Goal: Task Accomplishment & Management: Complete application form

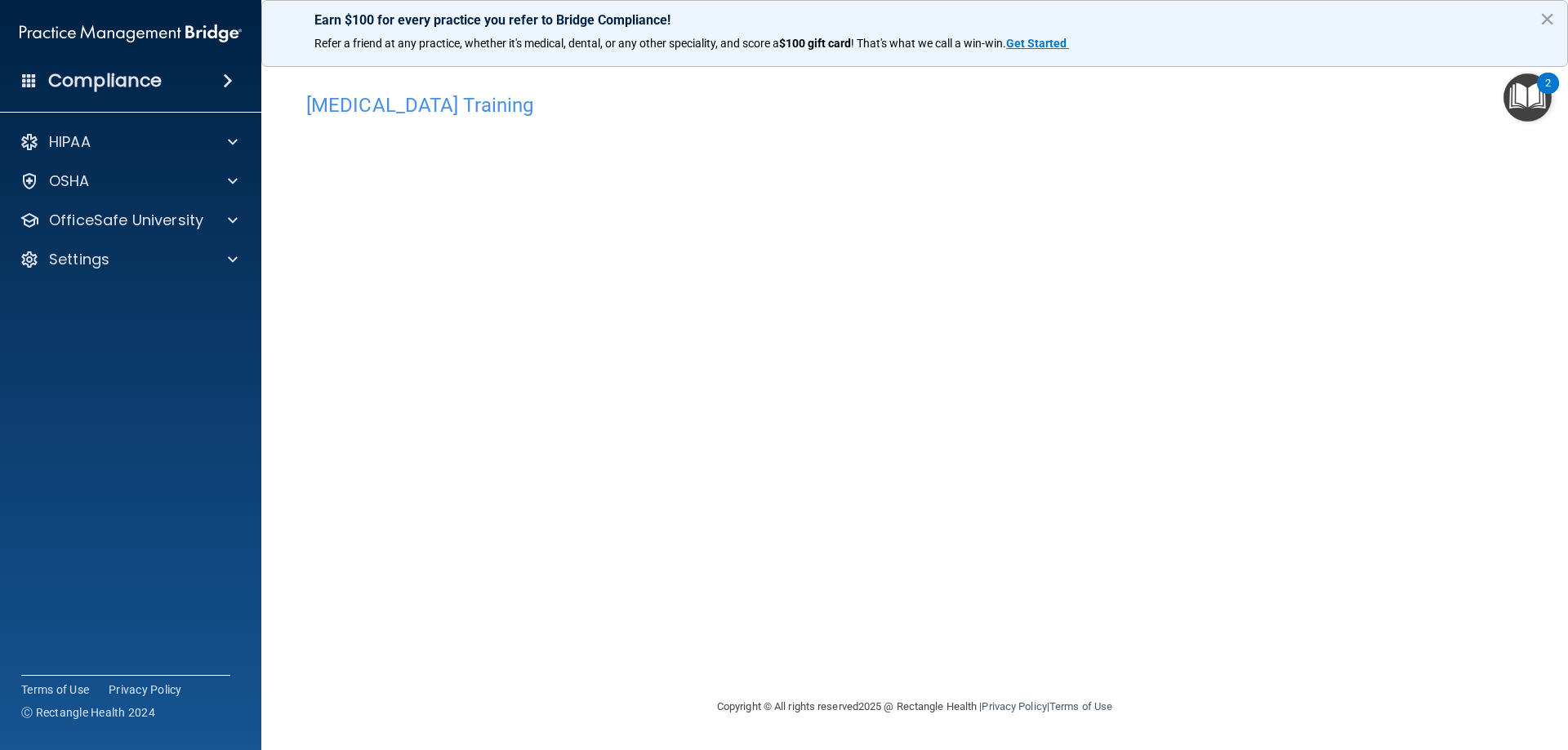
drag, startPoint x: 1513, startPoint y: 504, endPoint x: 1348, endPoint y: 495, distance: 165.2
click at [1486, 495] on div "[MEDICAL_DATA] Training This course doesn’t expire until . Are you sure you wan…" at bounding box center [915, 391] width 1242 height 612
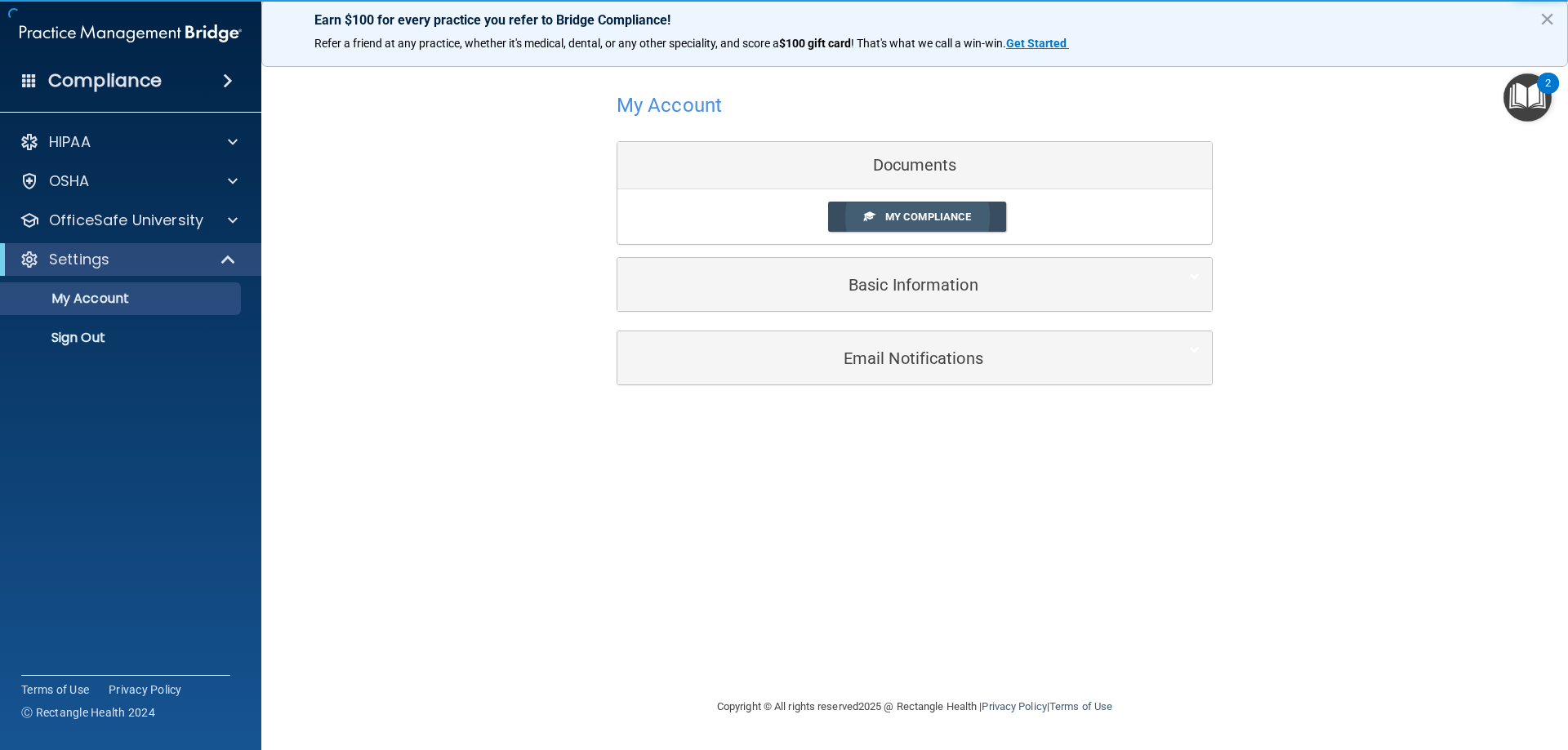
click at [870, 221] on span at bounding box center [869, 216] width 10 height 10
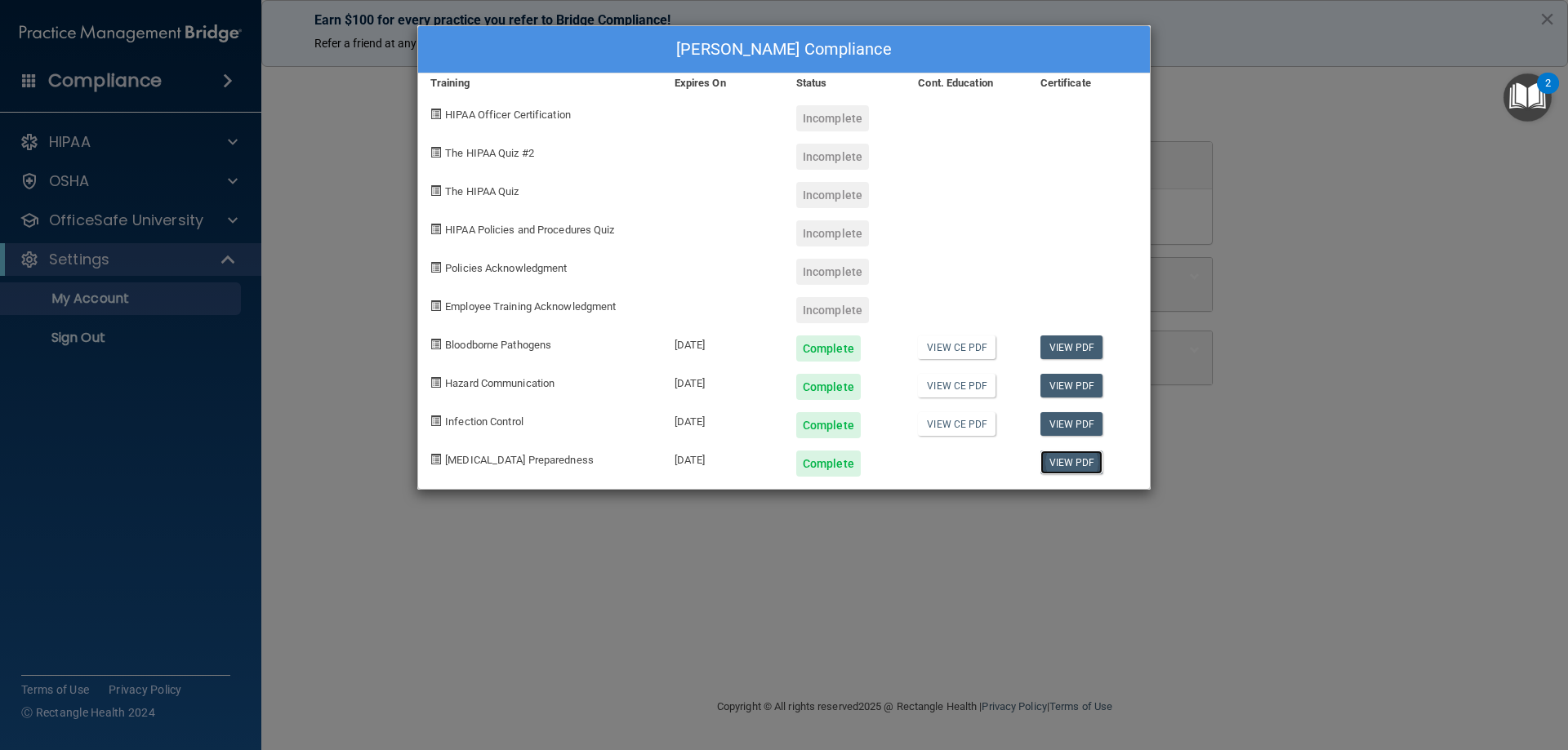
click at [1094, 462] on link "View PDF" at bounding box center [1072, 462] width 63 height 23
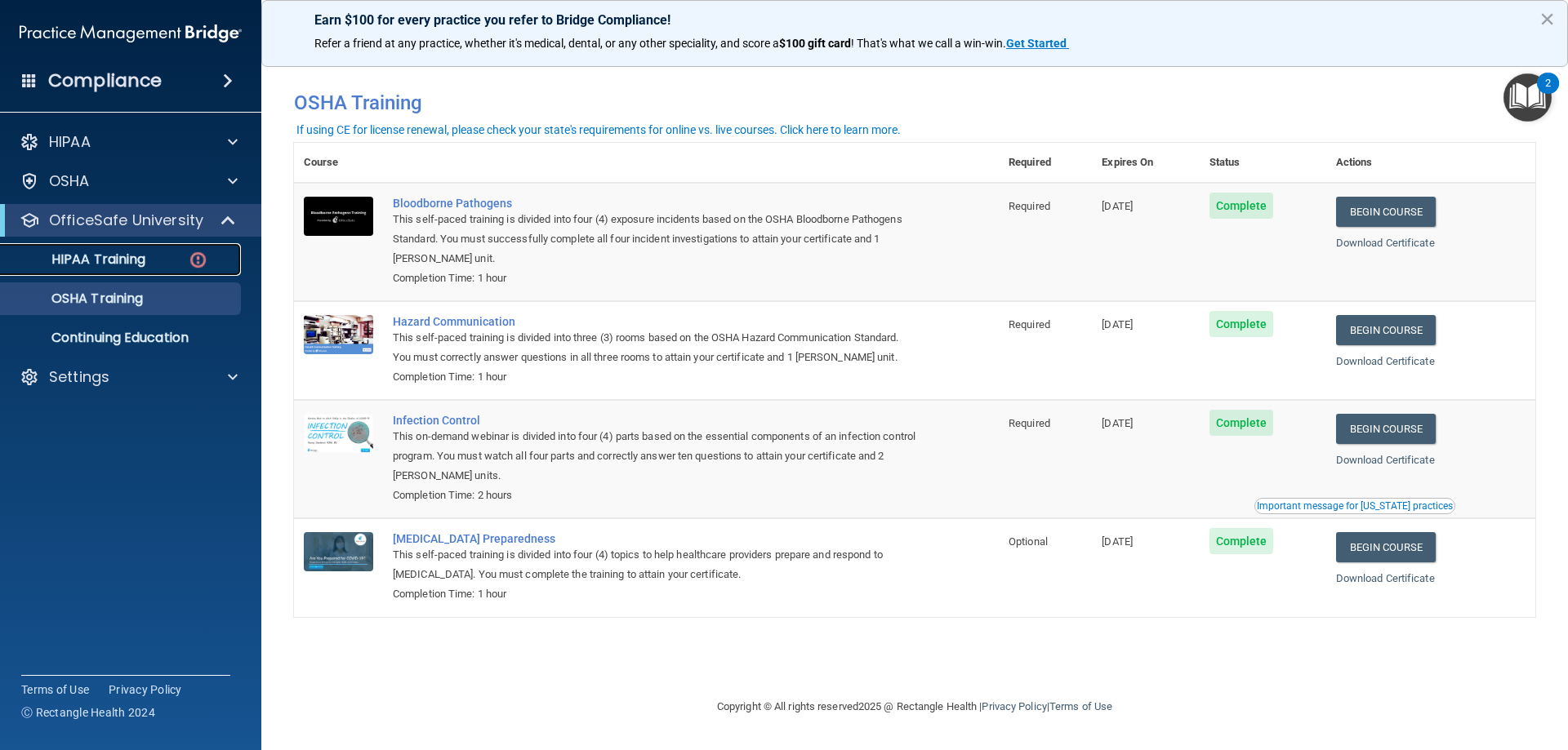
click at [129, 268] on p "HIPAA Training" at bounding box center [77, 259] width 135 height 17
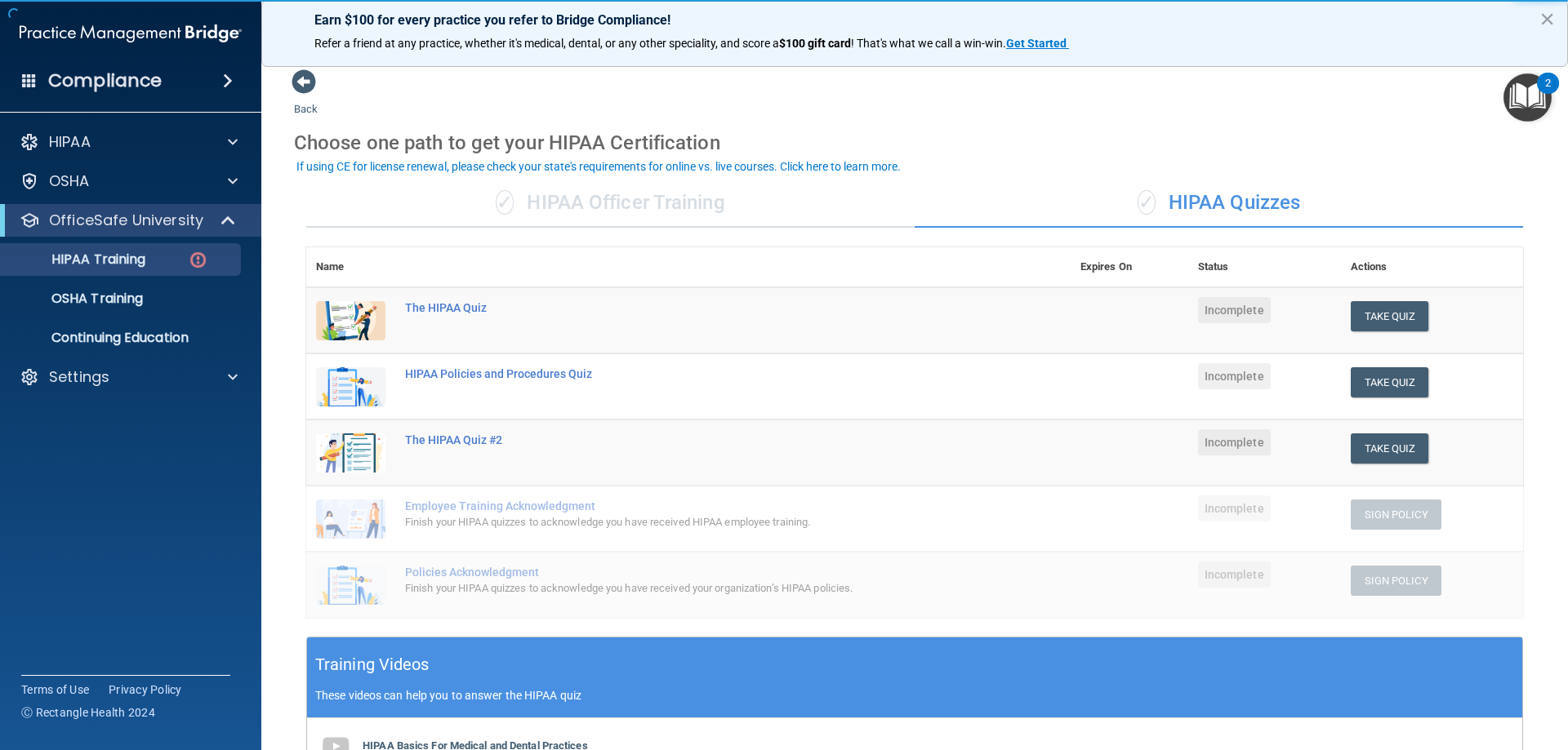
click at [347, 329] on img at bounding box center [351, 320] width 70 height 39
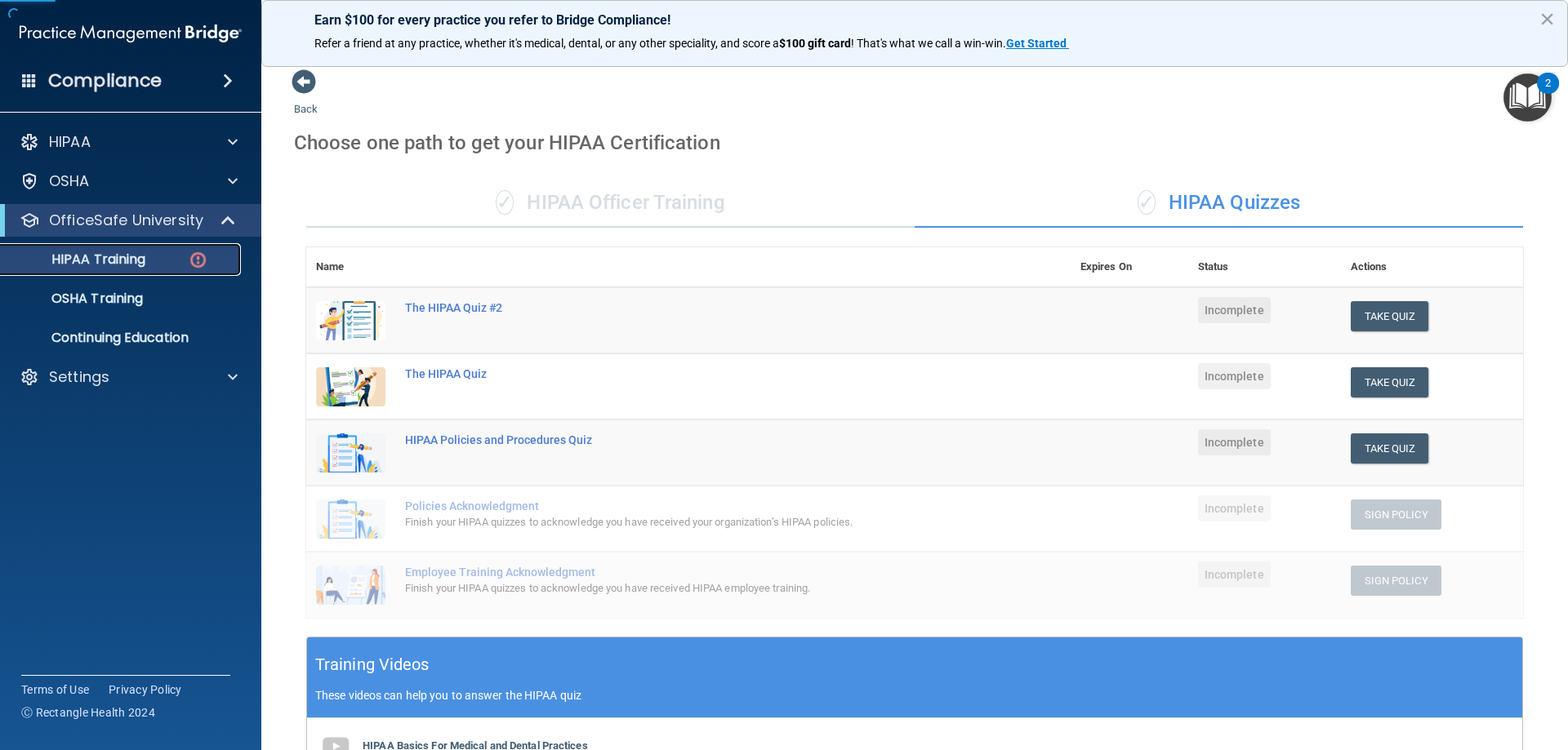
click at [111, 249] on link "HIPAA Training" at bounding box center [111, 260] width 257 height 33
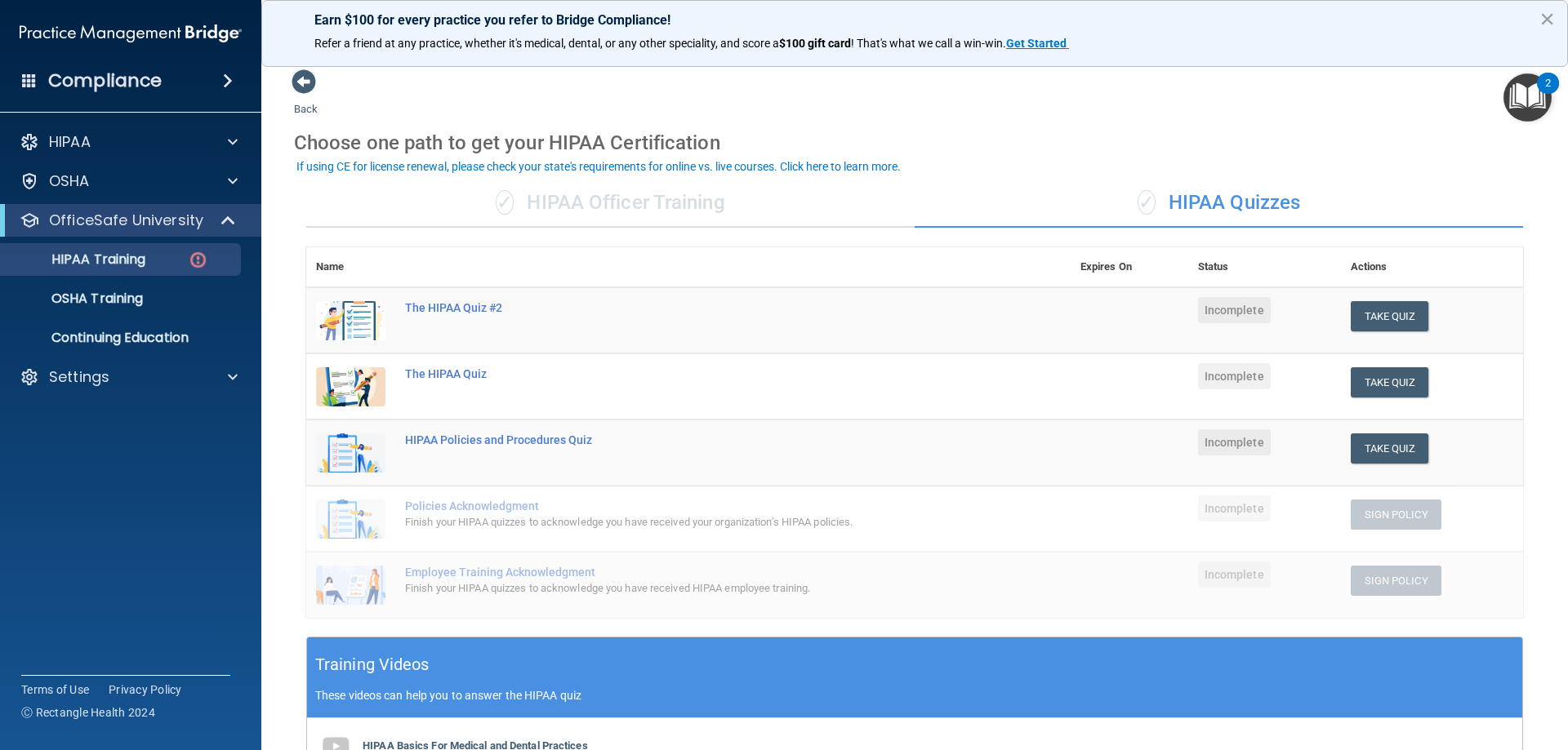
click at [336, 458] on img at bounding box center [351, 452] width 70 height 39
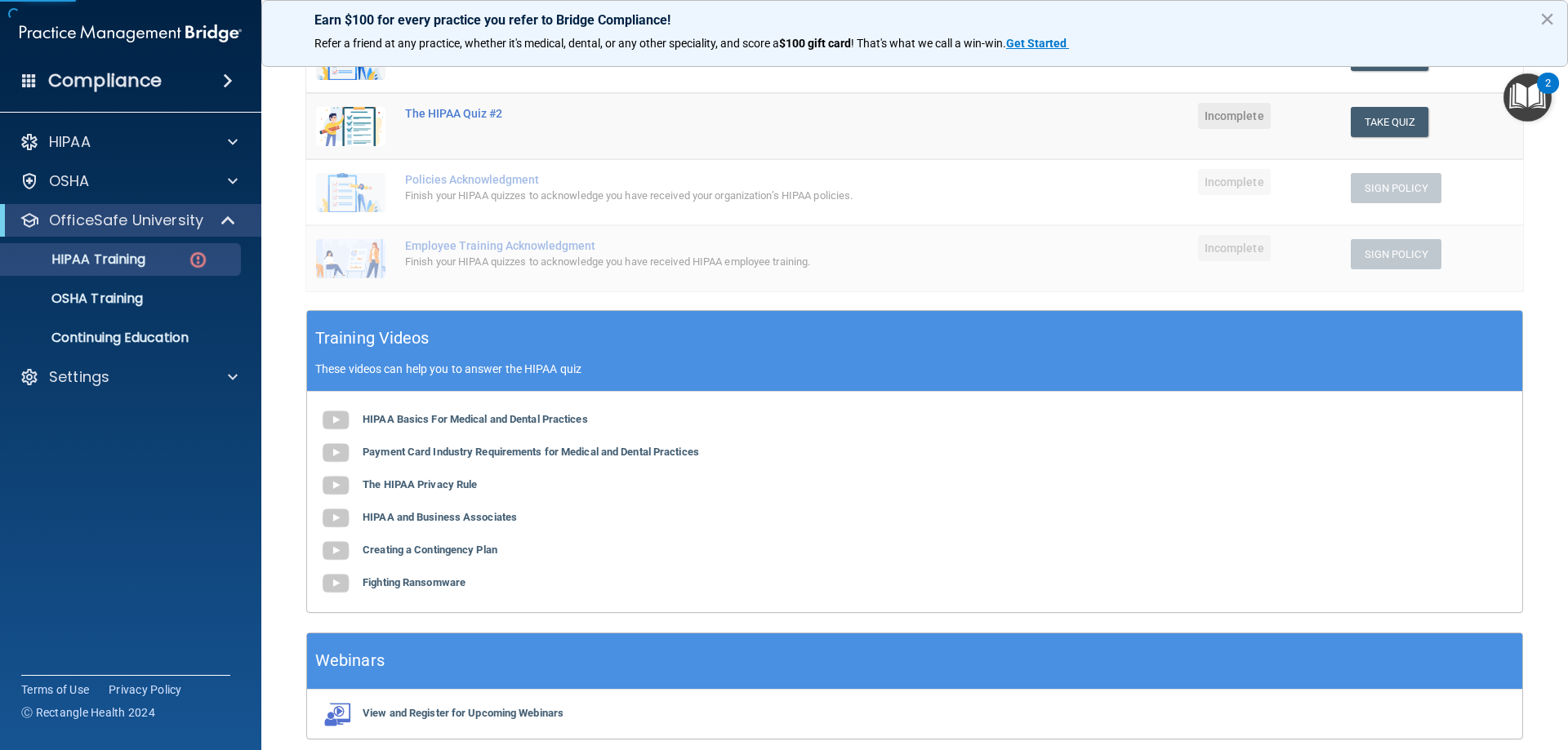
scroll to position [393, 0]
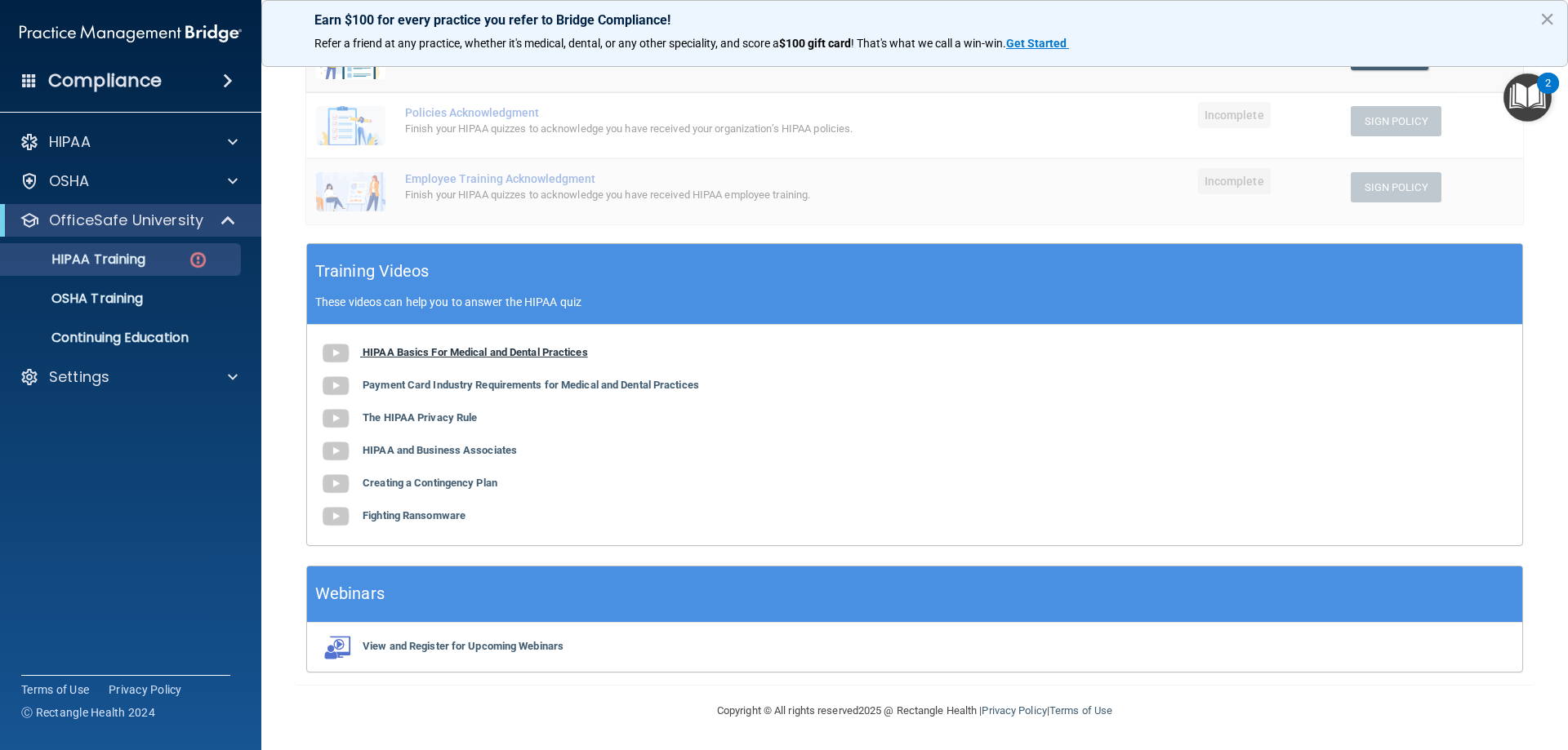
click at [453, 355] on b "HIPAA Basics For Medical and Dental Practices" at bounding box center [474, 352] width 225 height 12
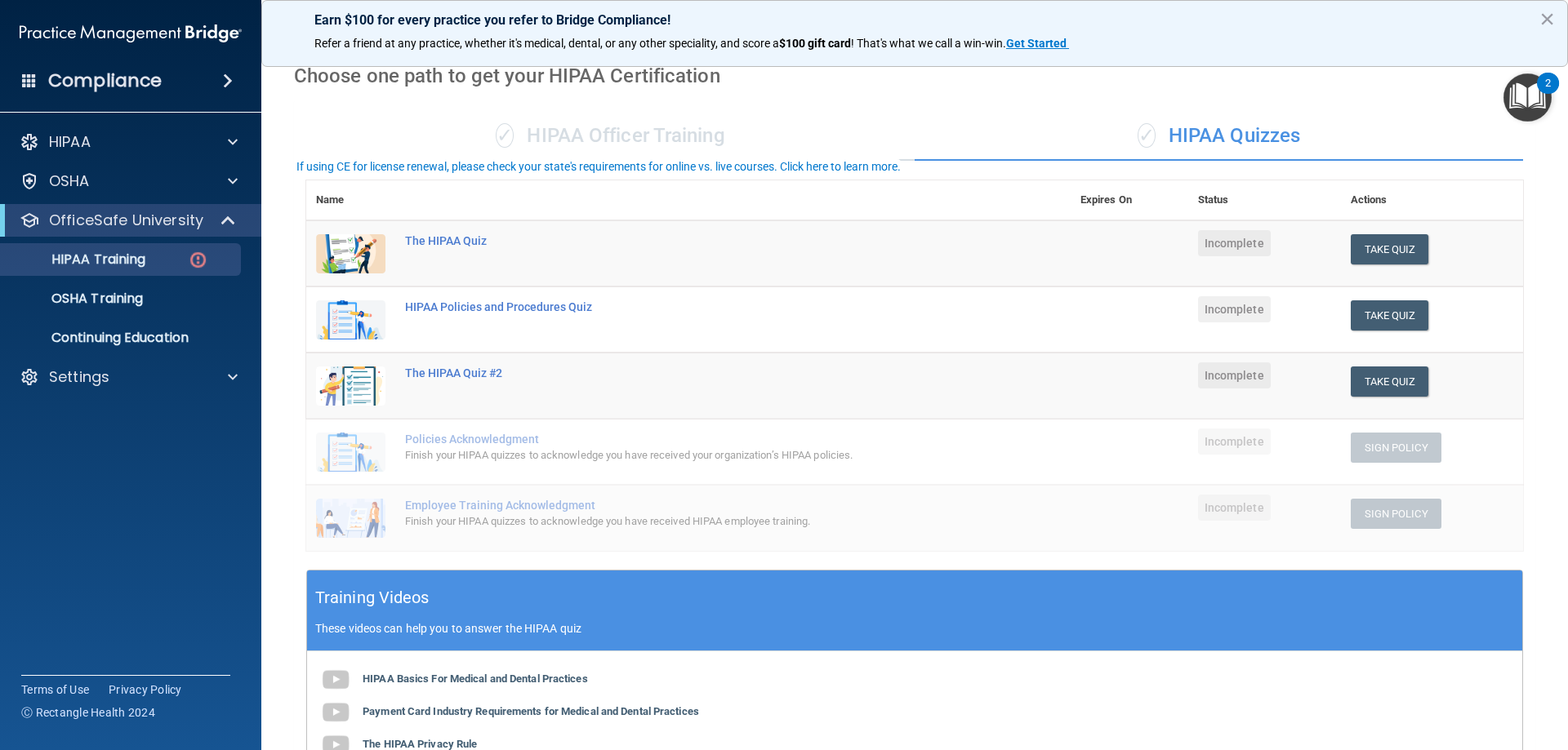
scroll to position [0, 0]
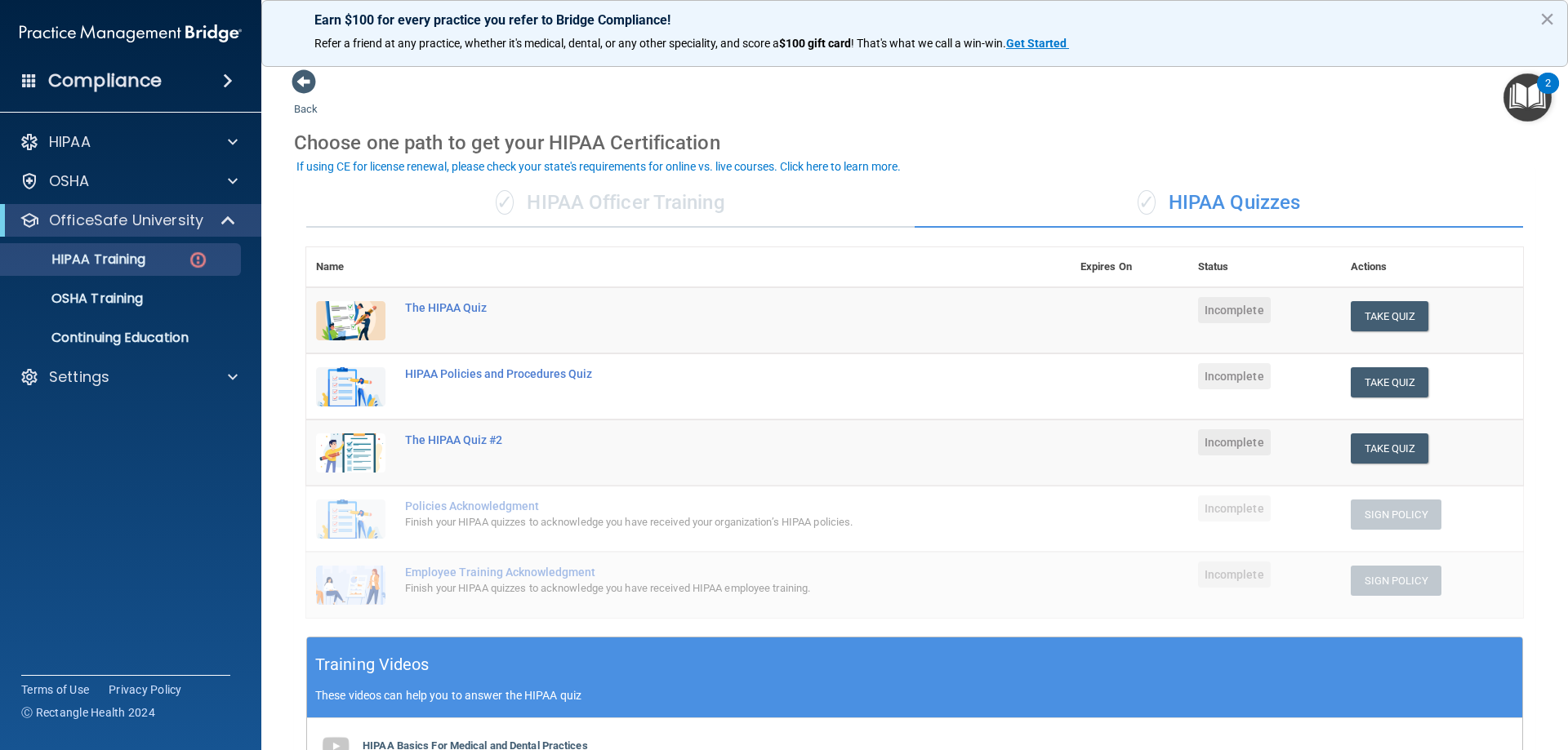
click at [707, 204] on div "✓ HIPAA Officer Training" at bounding box center [610, 203] width 609 height 49
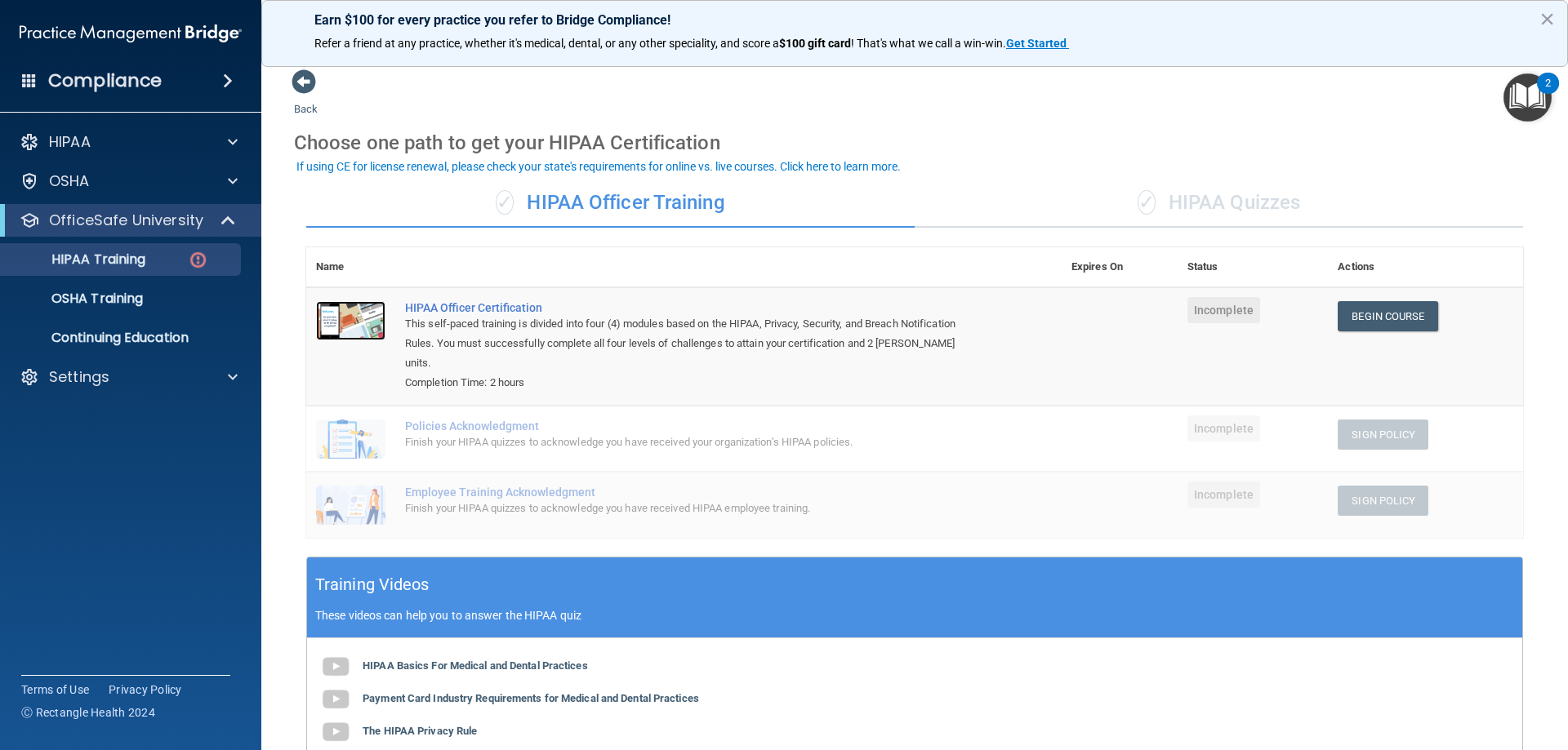
click at [341, 312] on img at bounding box center [351, 320] width 70 height 39
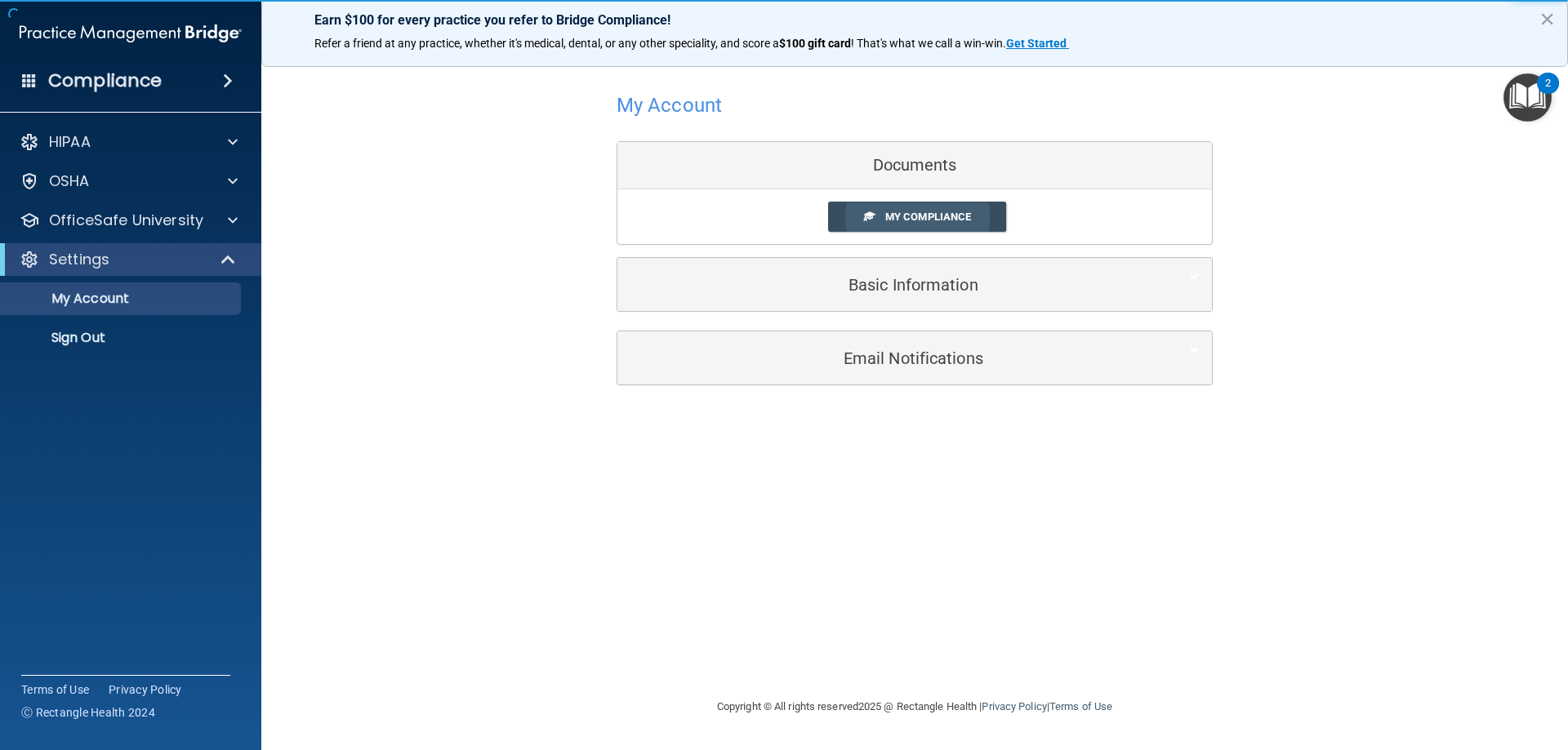
click at [915, 215] on span "My Compliance" at bounding box center [928, 217] width 85 height 12
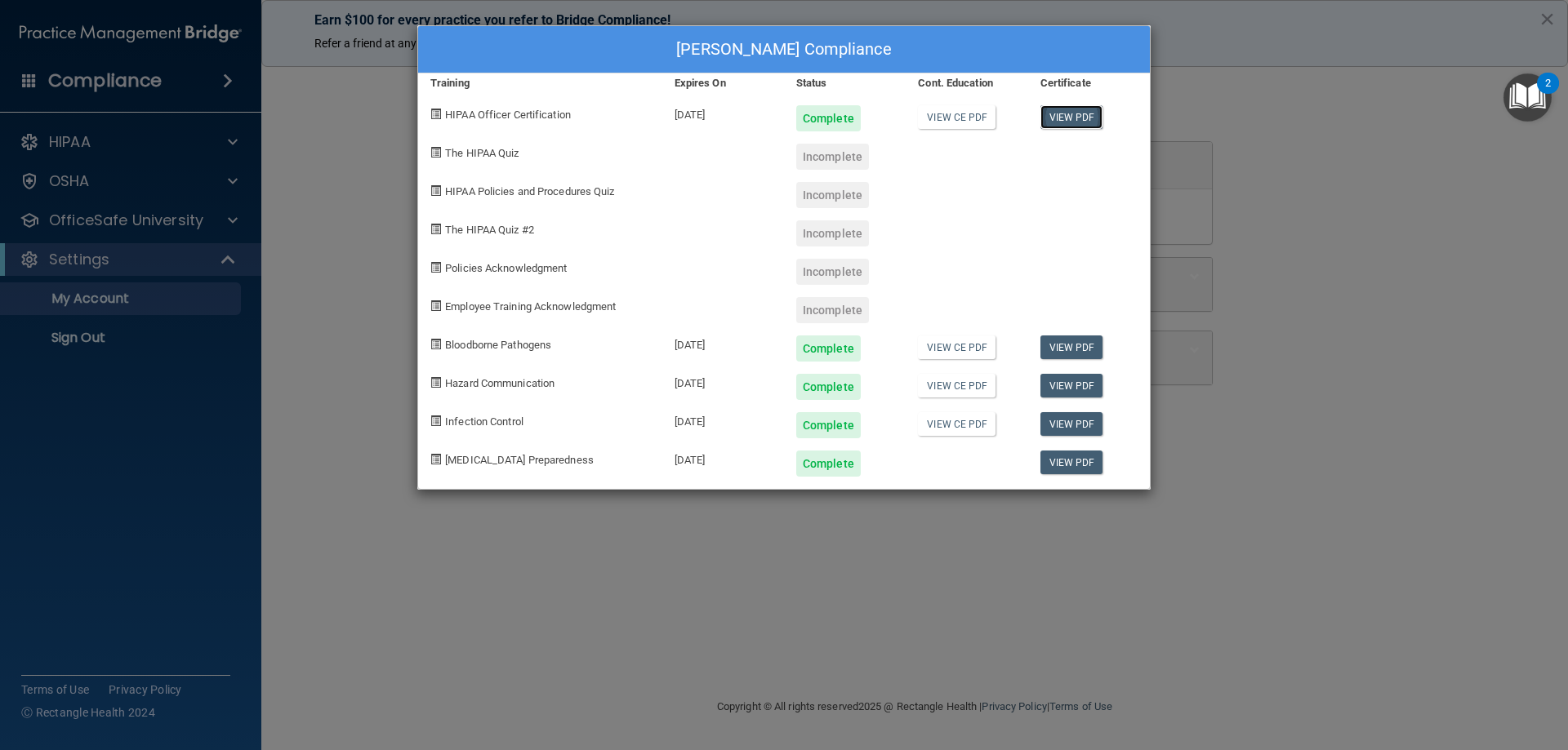
click at [1065, 119] on link "View PDF" at bounding box center [1072, 117] width 63 height 23
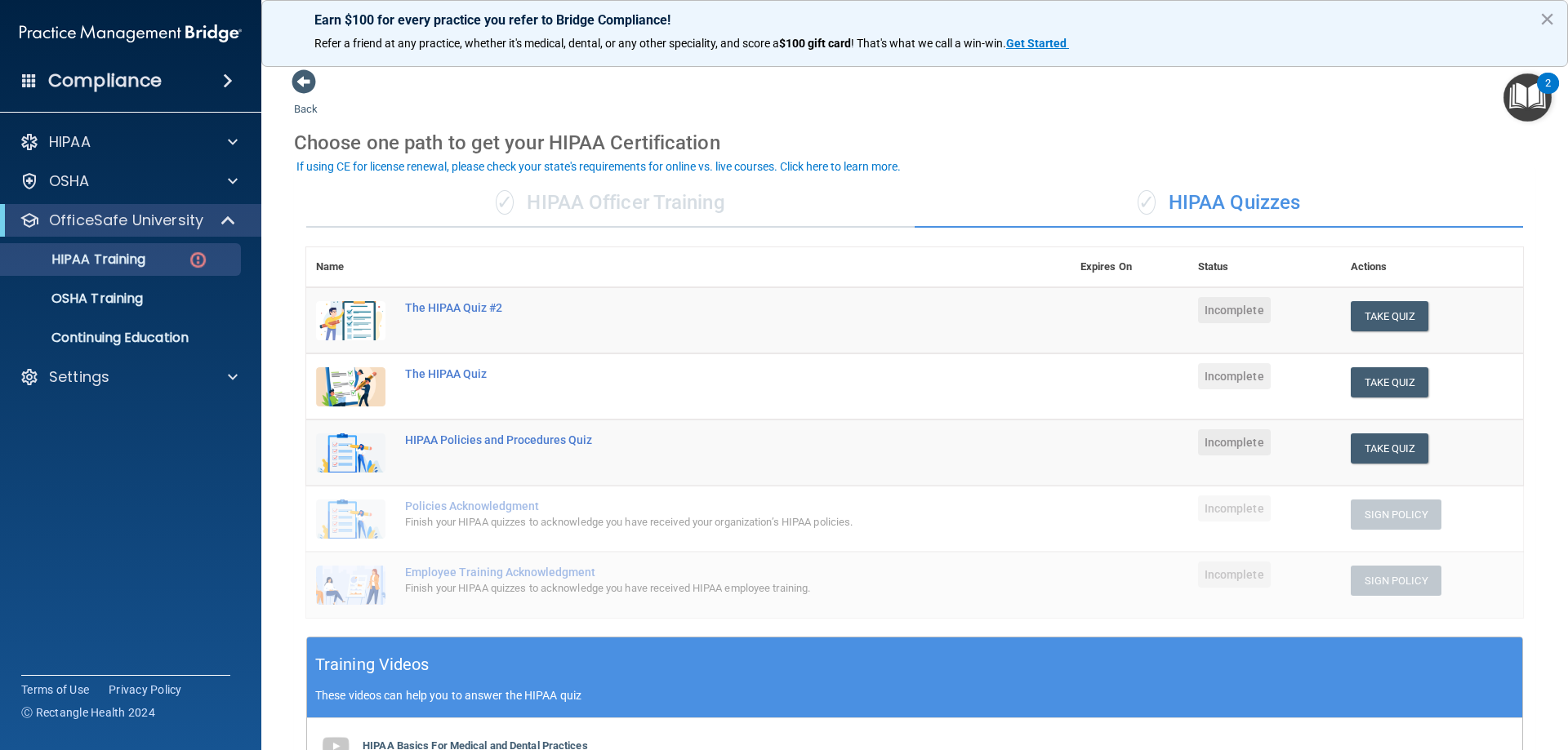
click at [638, 205] on div "✓ HIPAA Officer Training" at bounding box center [610, 203] width 609 height 49
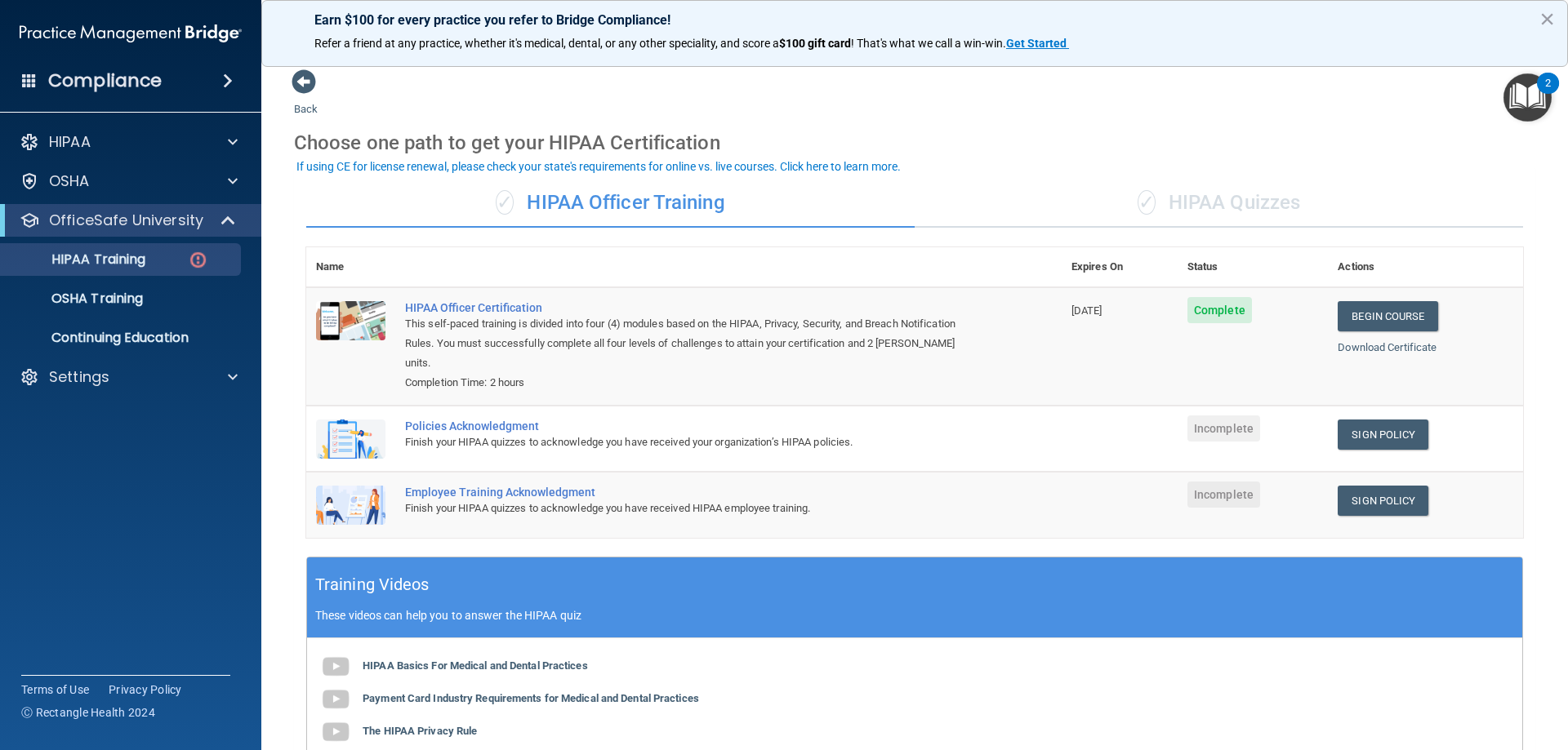
click at [344, 421] on img at bounding box center [351, 439] width 70 height 39
click at [360, 419] on img at bounding box center [351, 439] width 70 height 39
click at [453, 419] on div "Policies Acknowledgment" at bounding box center [692, 425] width 575 height 13
drag, startPoint x: 752, startPoint y: 420, endPoint x: 742, endPoint y: 420, distance: 10.0
click at [742, 432] on div "Finish your HIPAA quizzes to acknowledge you have received your organization’s …" at bounding box center [692, 442] width 575 height 20
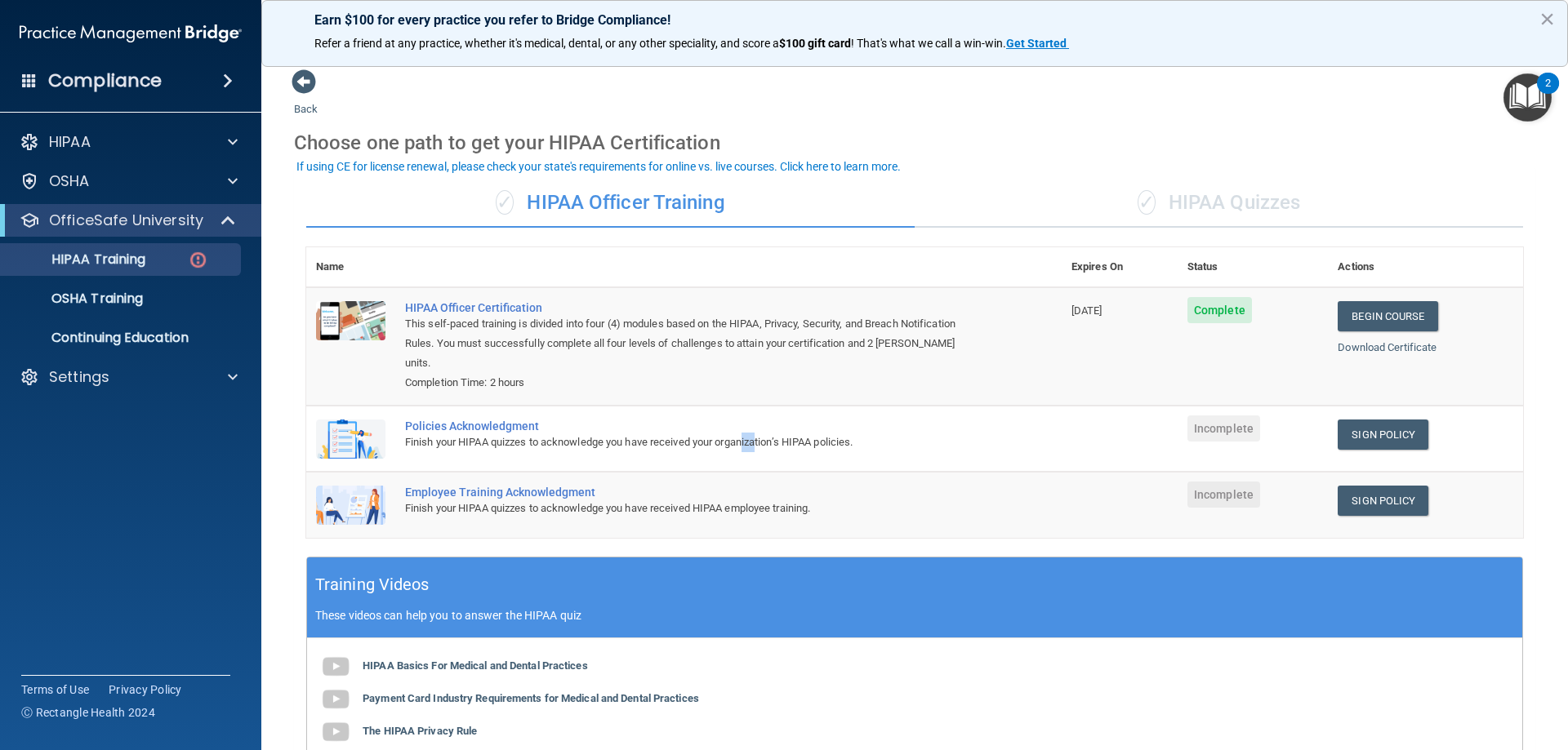
click at [742, 432] on div "Finish your HIPAA quizzes to acknowledge you have received your organization’s …" at bounding box center [692, 442] width 575 height 20
click at [656, 191] on div "✓ HIPAA Officer Training" at bounding box center [610, 203] width 609 height 49
click at [414, 419] on div "Policies Acknowledgment" at bounding box center [692, 425] width 575 height 13
click at [333, 429] on img at bounding box center [351, 439] width 70 height 39
click at [367, 495] on img at bounding box center [351, 505] width 70 height 39
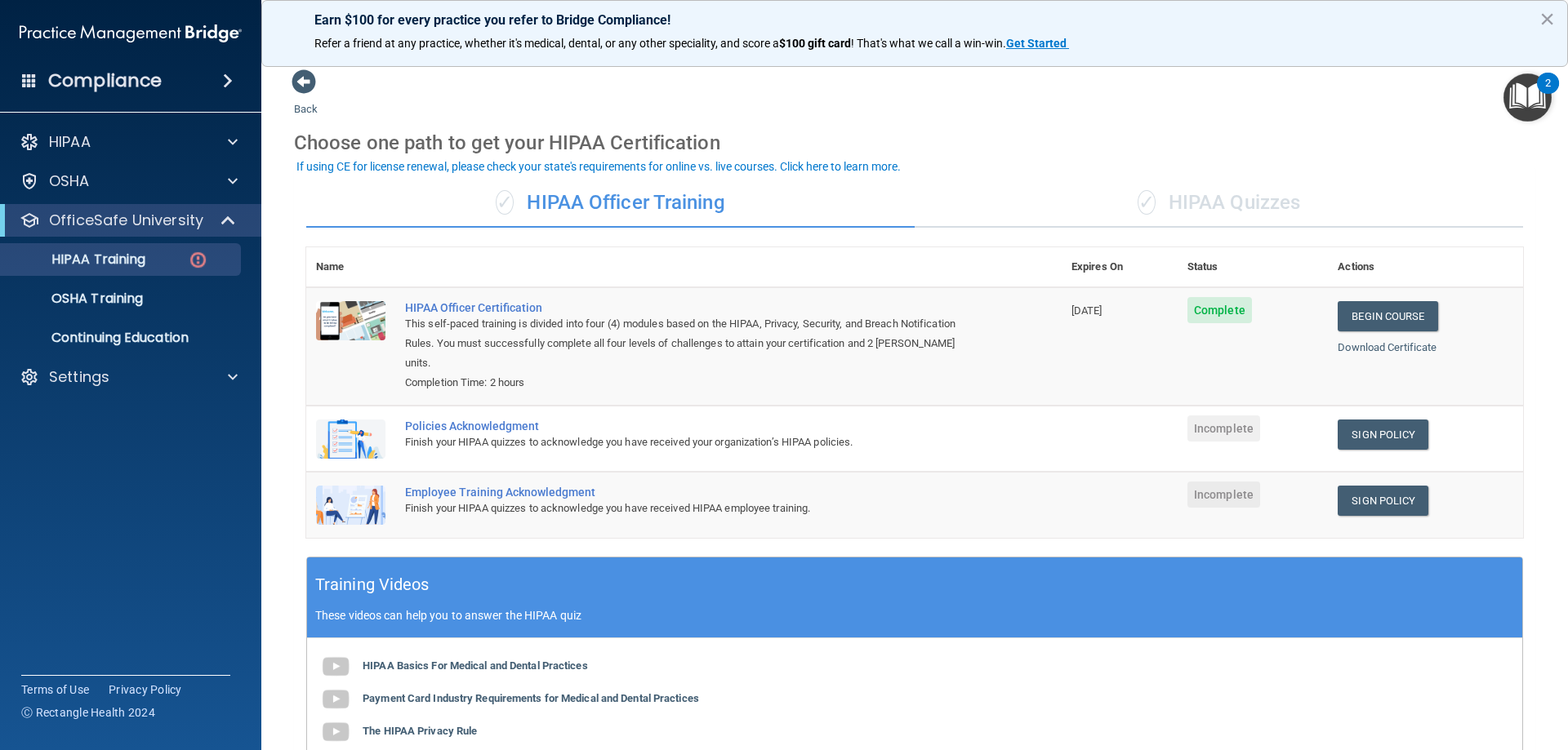
click at [368, 495] on img at bounding box center [351, 505] width 70 height 39
click at [367, 495] on img at bounding box center [351, 505] width 70 height 39
click at [363, 305] on img at bounding box center [351, 320] width 70 height 39
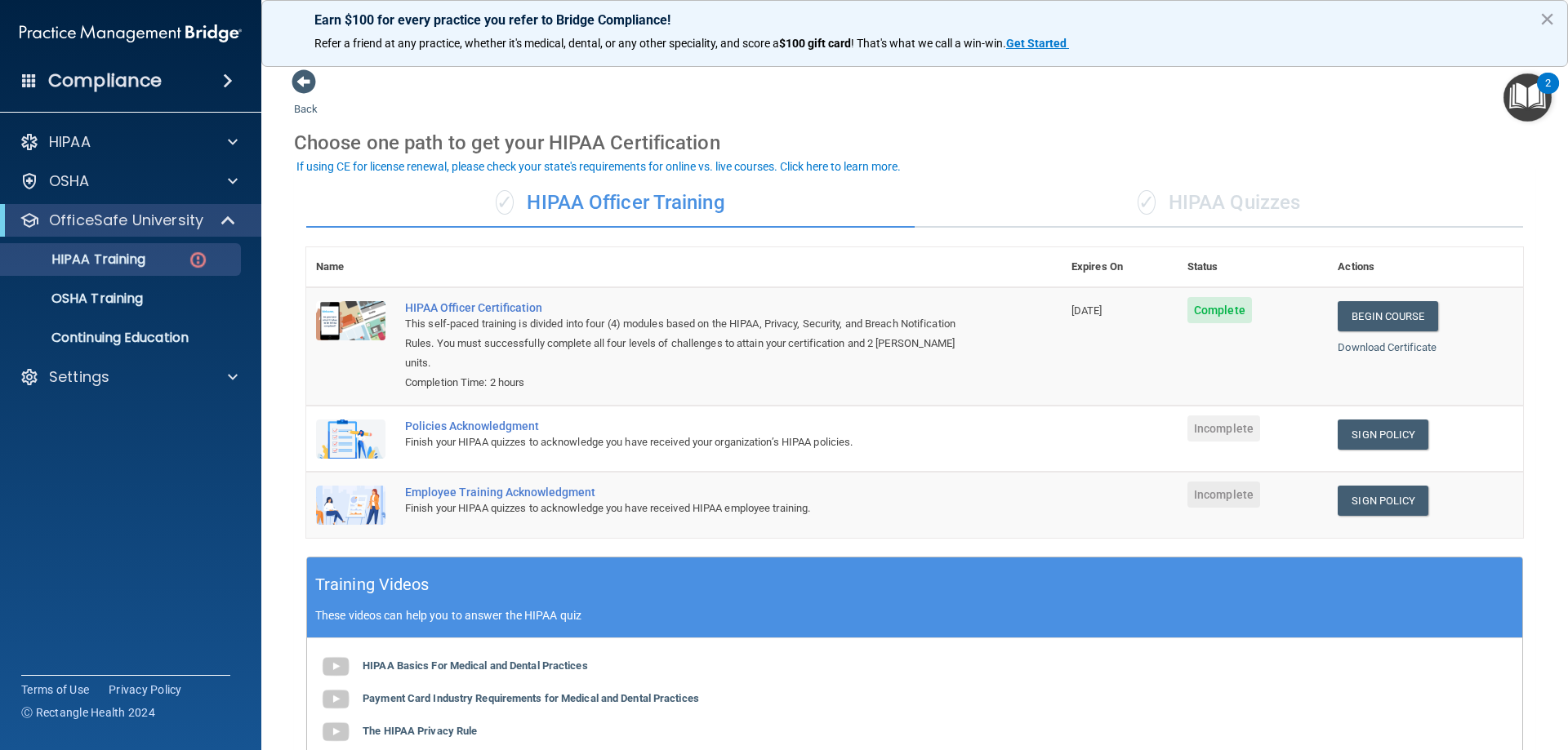
click at [486, 432] on div "Finish your HIPAA quizzes to acknowledge you have received your organization’s …" at bounding box center [692, 442] width 575 height 20
click at [481, 419] on div "Policies Acknowledgment" at bounding box center [692, 425] width 575 height 13
click at [124, 244] on link "HIPAA Training" at bounding box center [111, 260] width 257 height 33
click at [118, 283] on link "OSHA Training" at bounding box center [111, 299] width 257 height 33
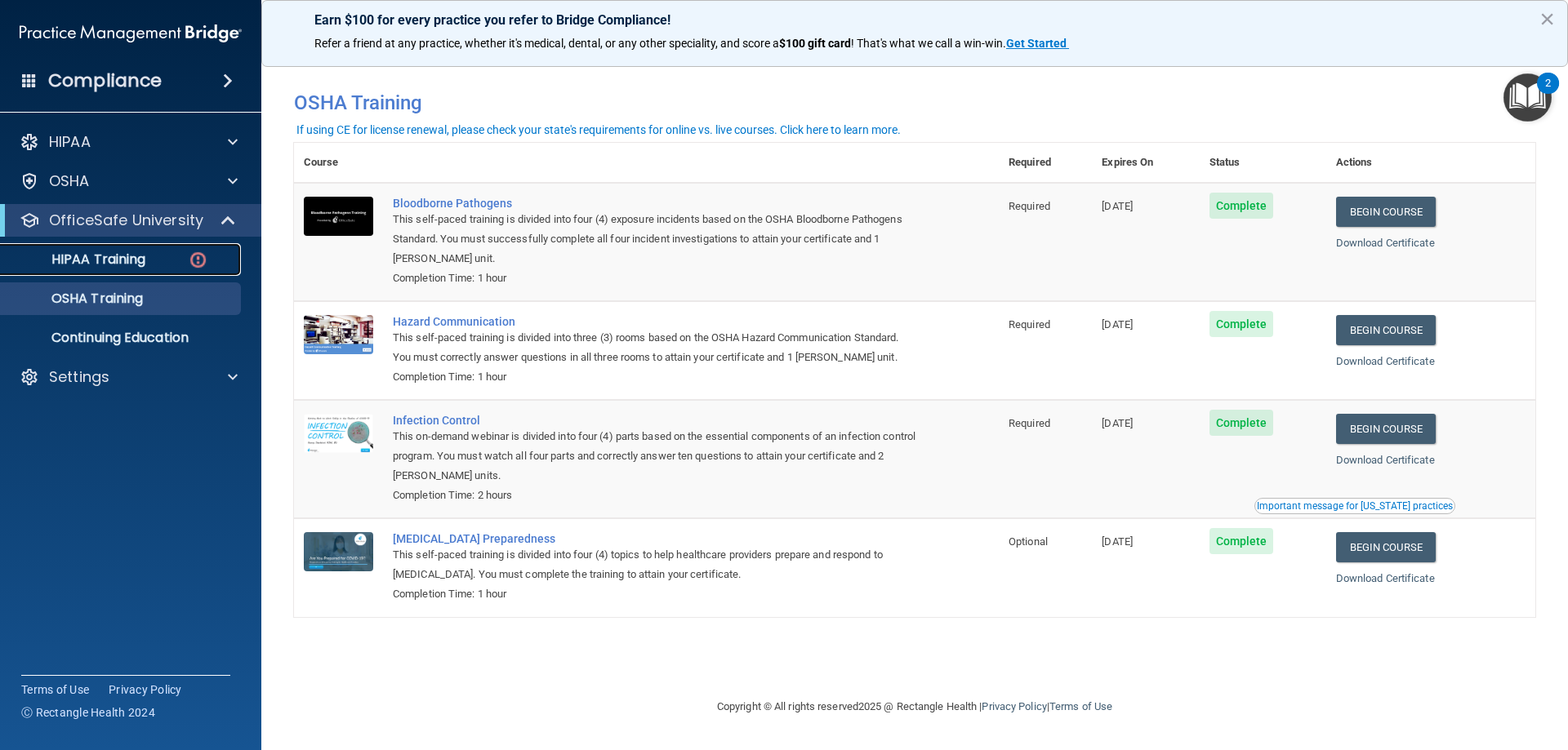
click at [115, 265] on p "HIPAA Training" at bounding box center [77, 259] width 135 height 17
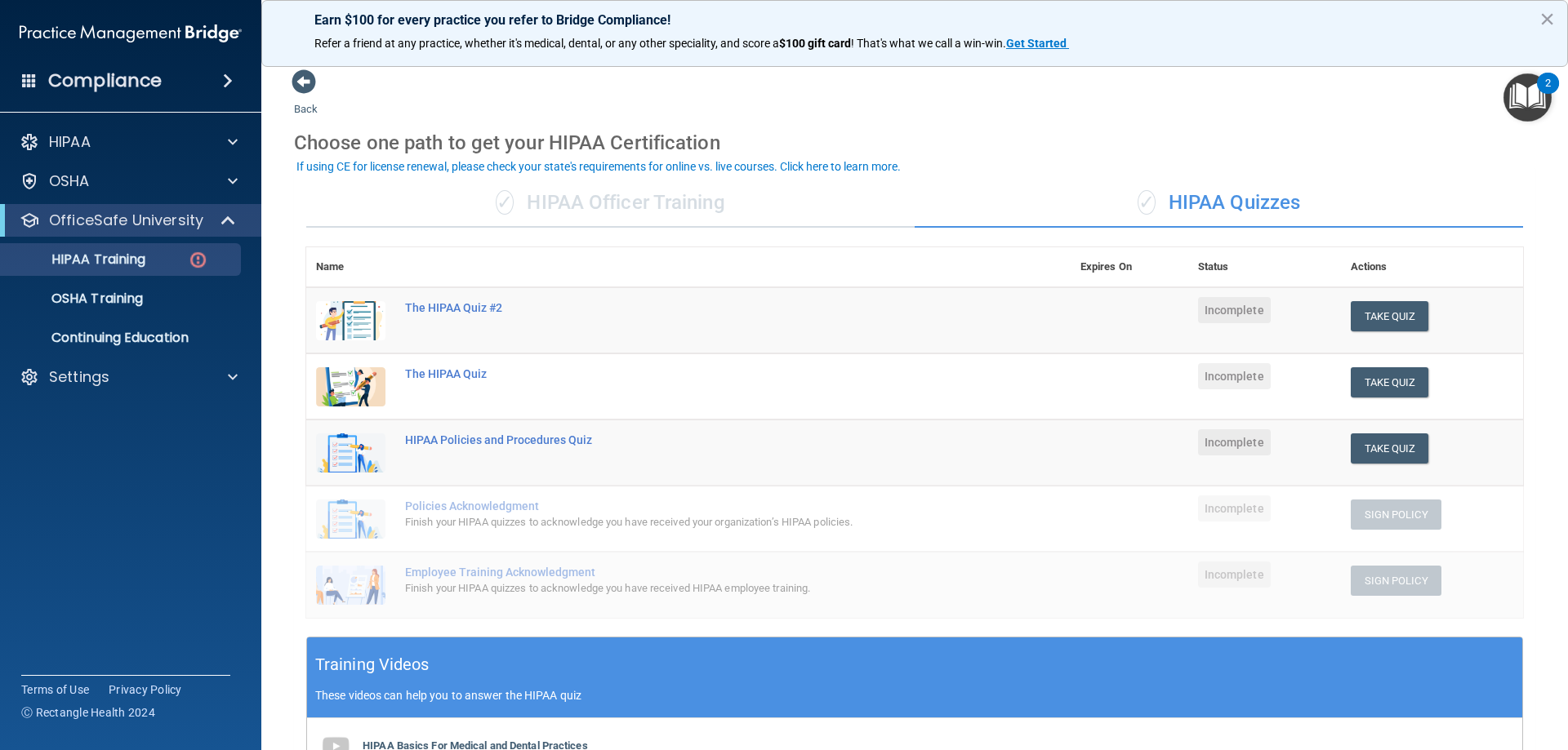
click at [527, 211] on div "✓ HIPAA Officer Training" at bounding box center [610, 203] width 609 height 49
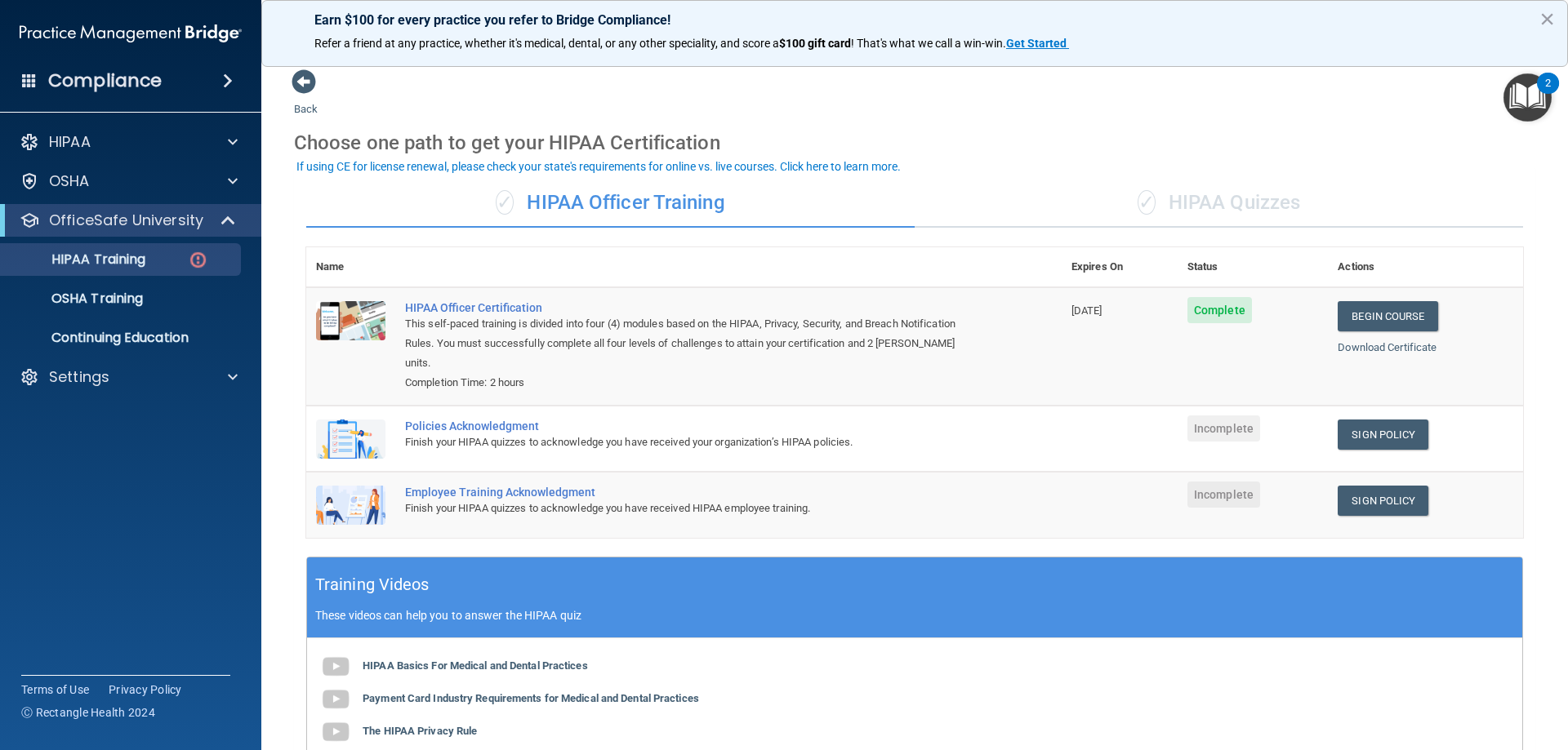
click at [362, 419] on img at bounding box center [351, 439] width 70 height 39
click at [1390, 419] on link "Sign Policy" at bounding box center [1383, 434] width 91 height 30
click at [1363, 485] on link "Sign Policy" at bounding box center [1383, 500] width 91 height 30
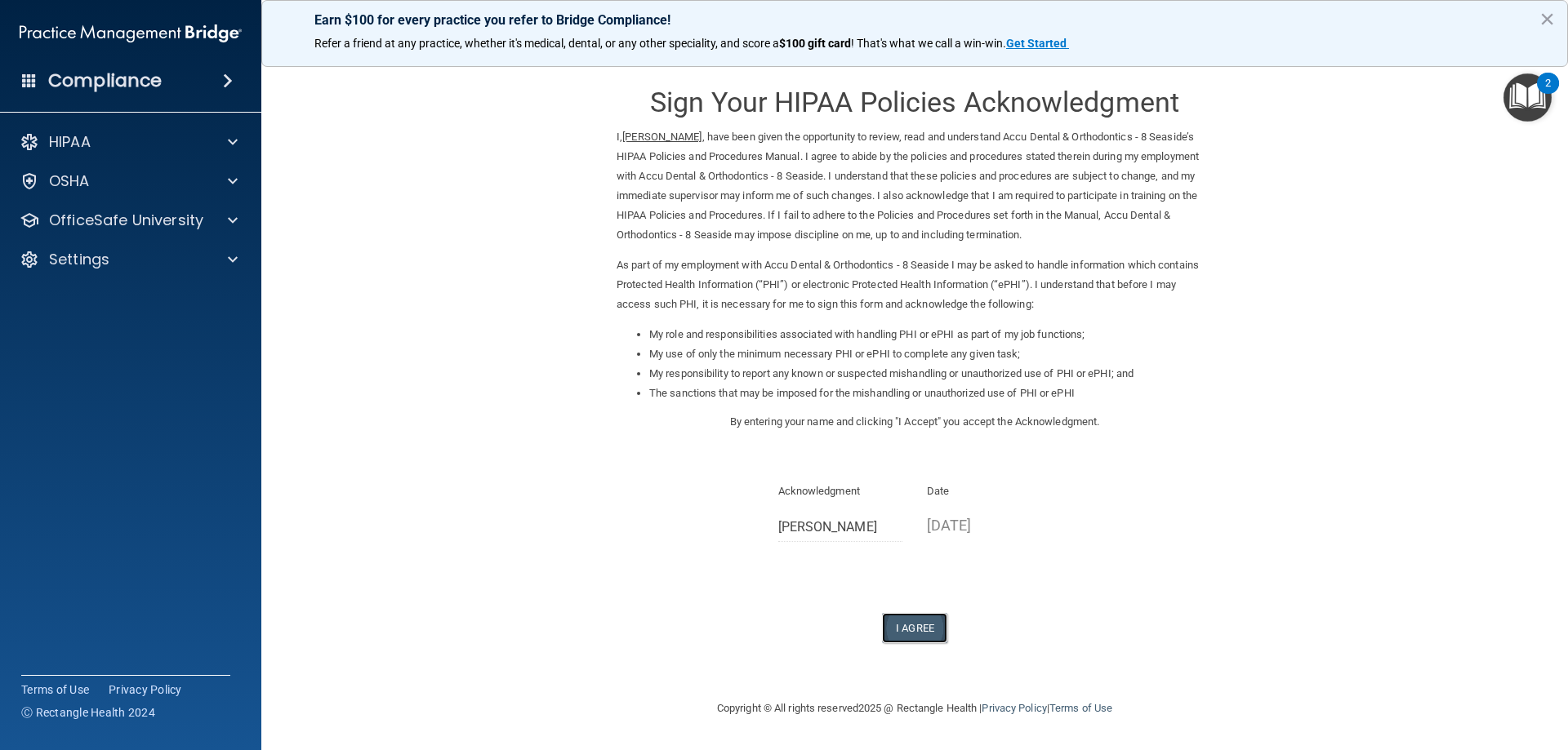
click at [920, 632] on button "I Agree" at bounding box center [914, 627] width 65 height 30
click at [818, 454] on div "Sign Your HIPAA Policies Acknowledgment I, Omar Mendoza , have been given the o…" at bounding box center [914, 356] width 596 height 574
click at [818, 473] on div "Sign Your HIPAA Policies Acknowledgment I, Omar Mendoza , have been given the o…" at bounding box center [914, 356] width 596 height 574
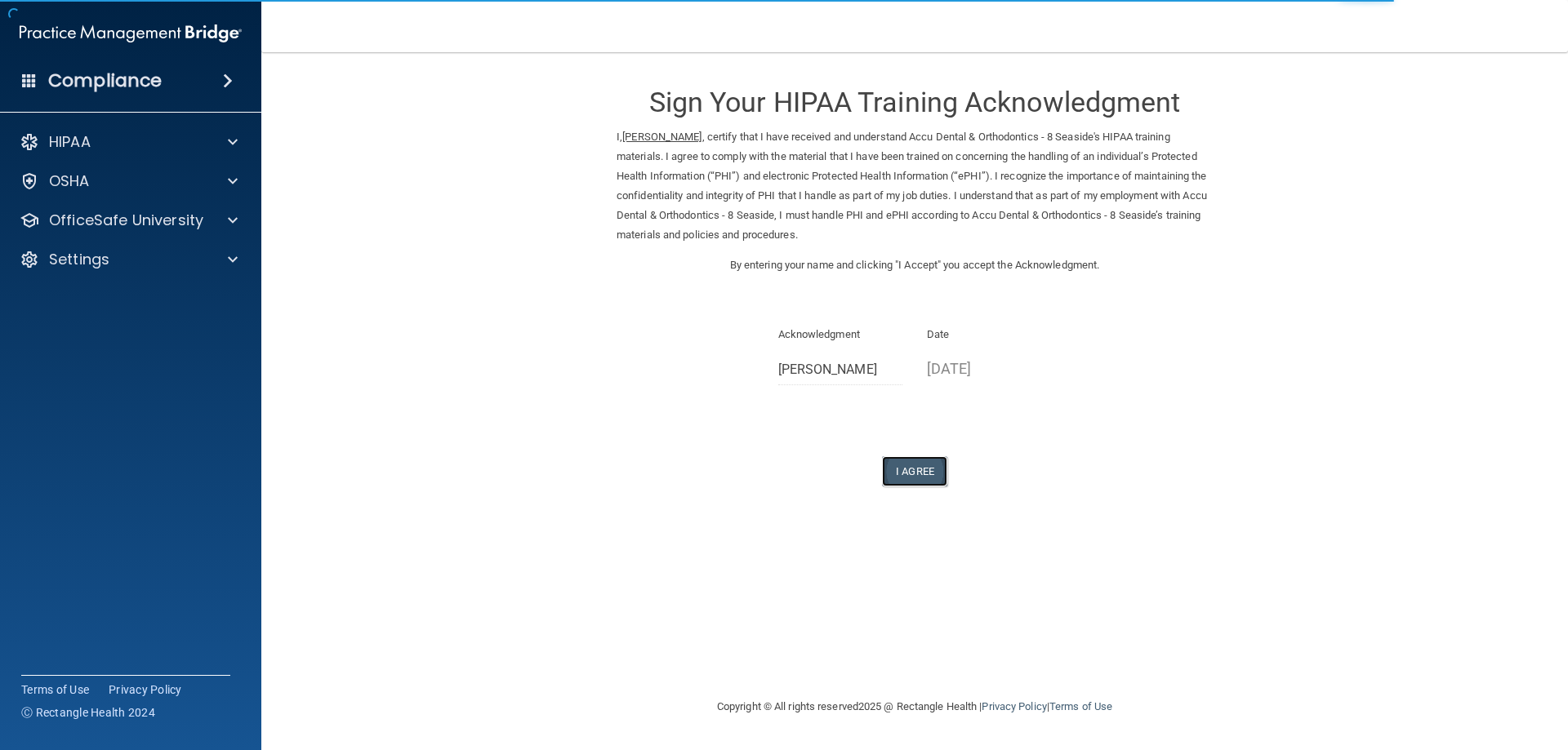
click at [918, 480] on button "I Agree" at bounding box center [914, 471] width 65 height 30
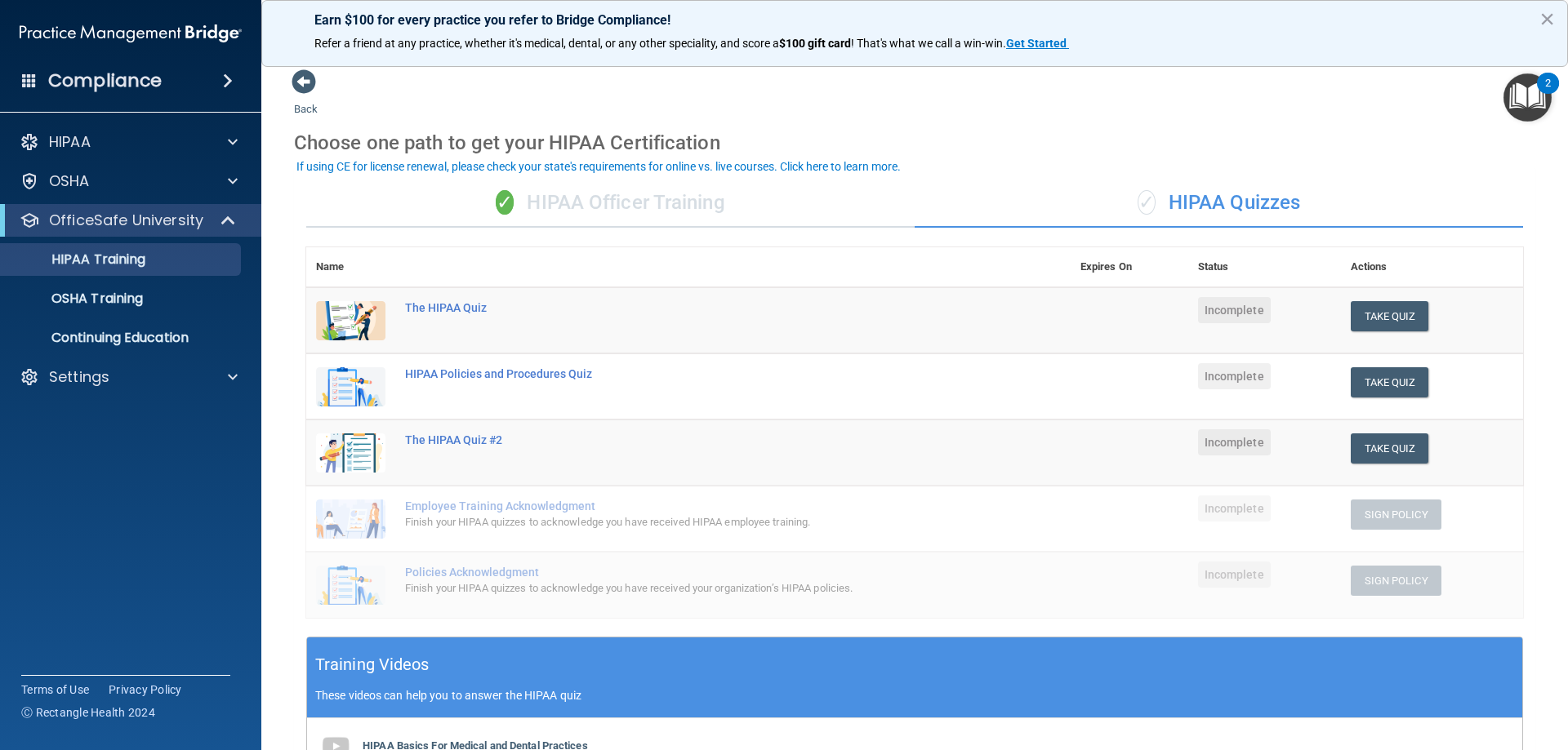
click at [575, 204] on div "✓ HIPAA Officer Training" at bounding box center [610, 203] width 609 height 49
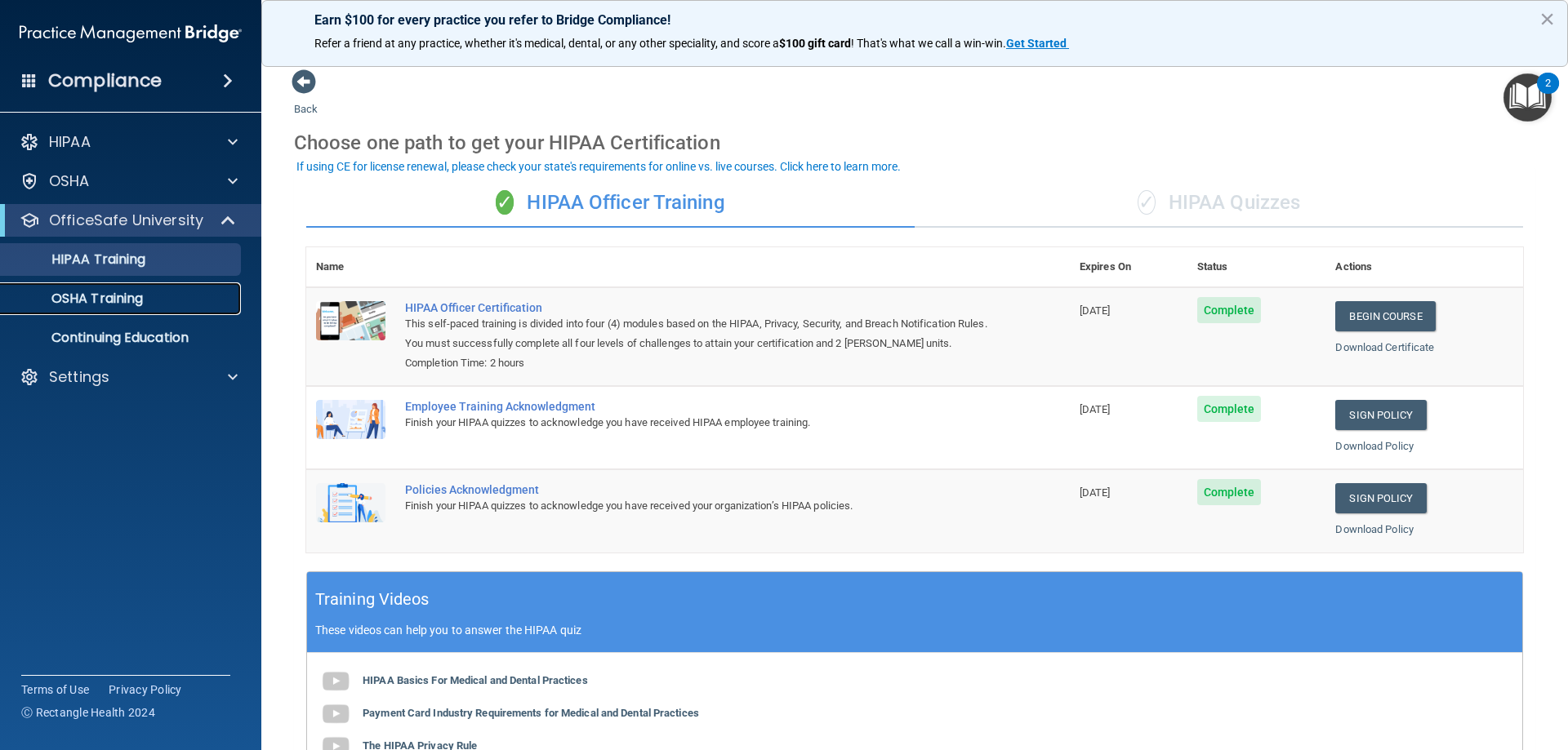
click at [74, 307] on p "OSHA Training" at bounding box center [77, 298] width 132 height 17
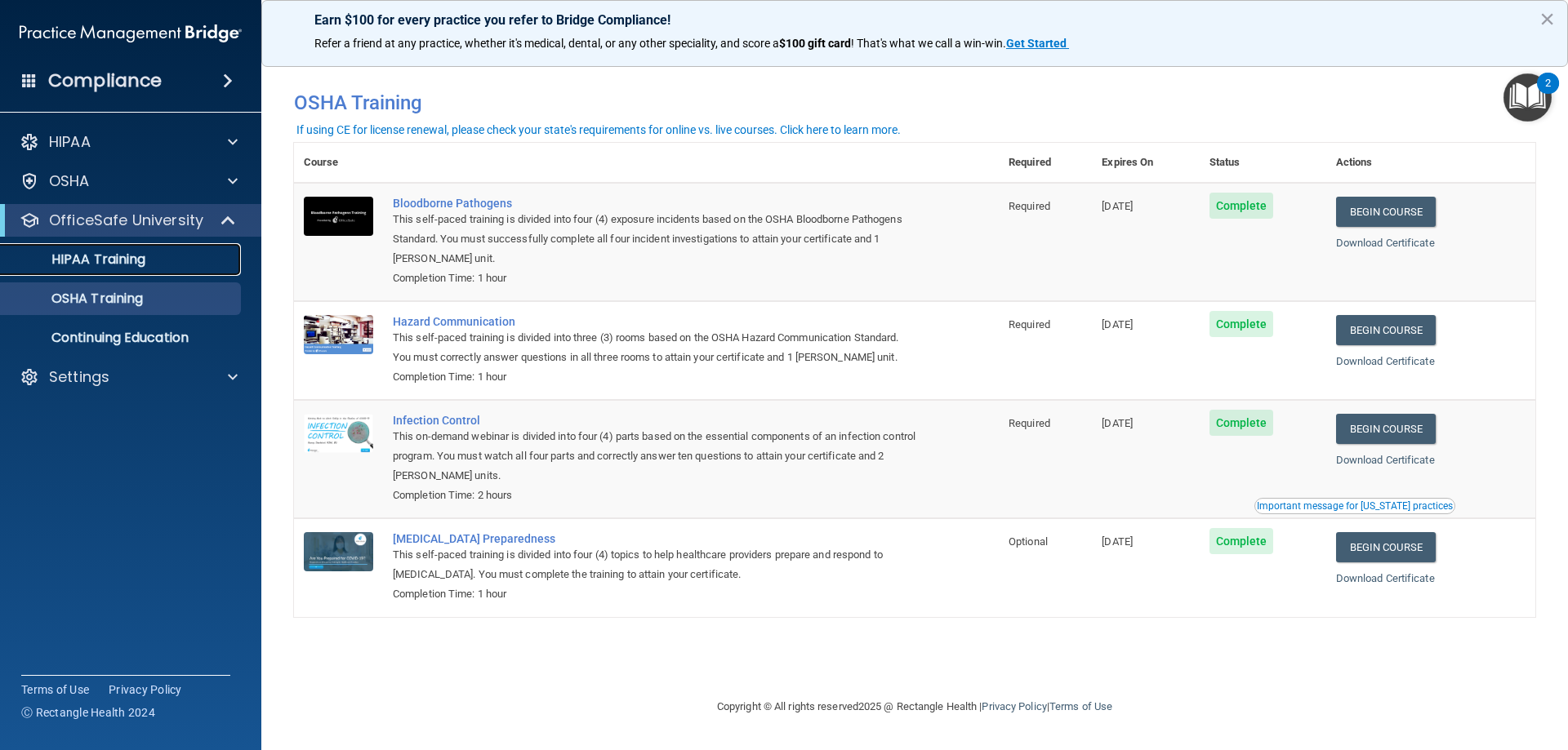
click at [118, 251] on p "HIPAA Training" at bounding box center [77, 259] width 135 height 17
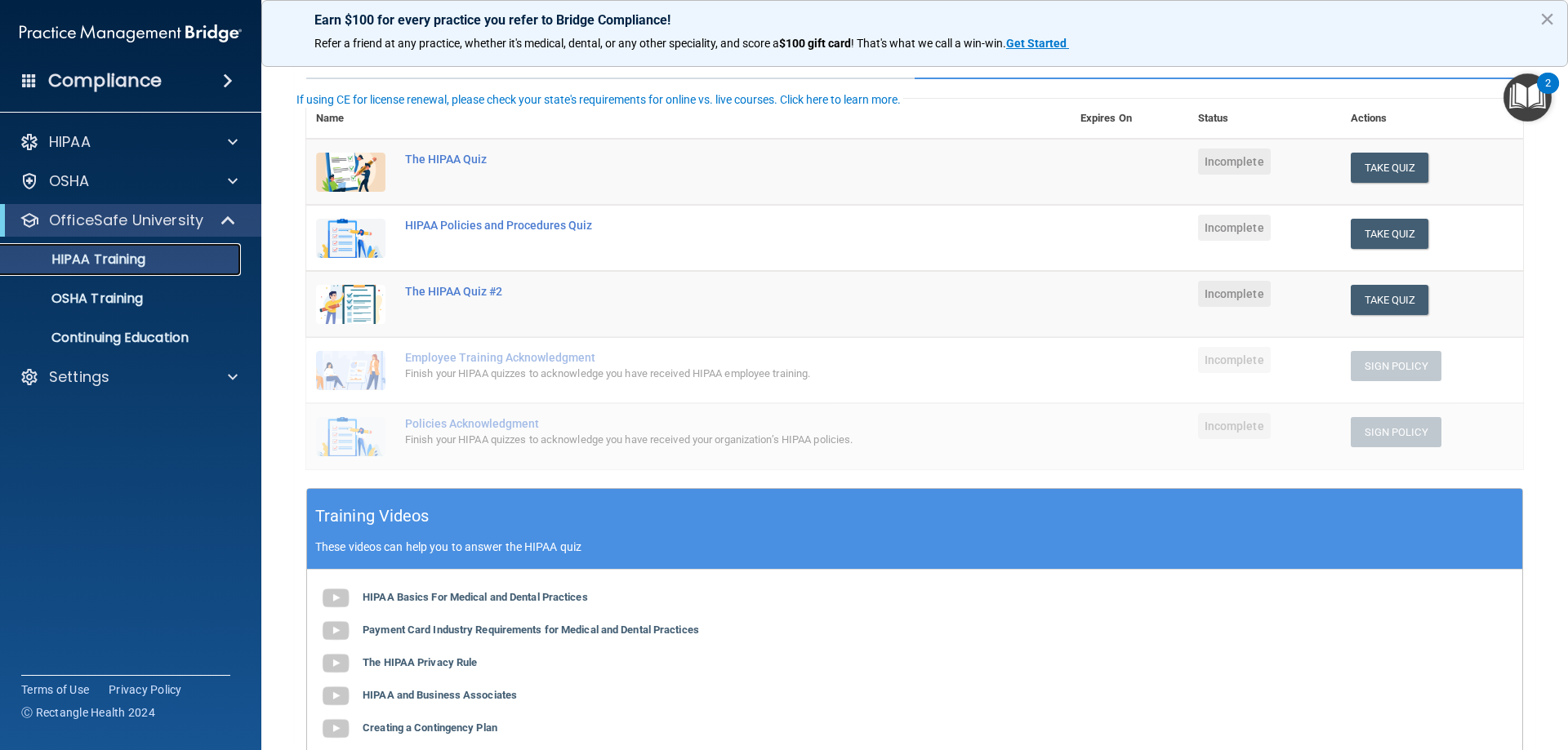
scroll to position [67, 0]
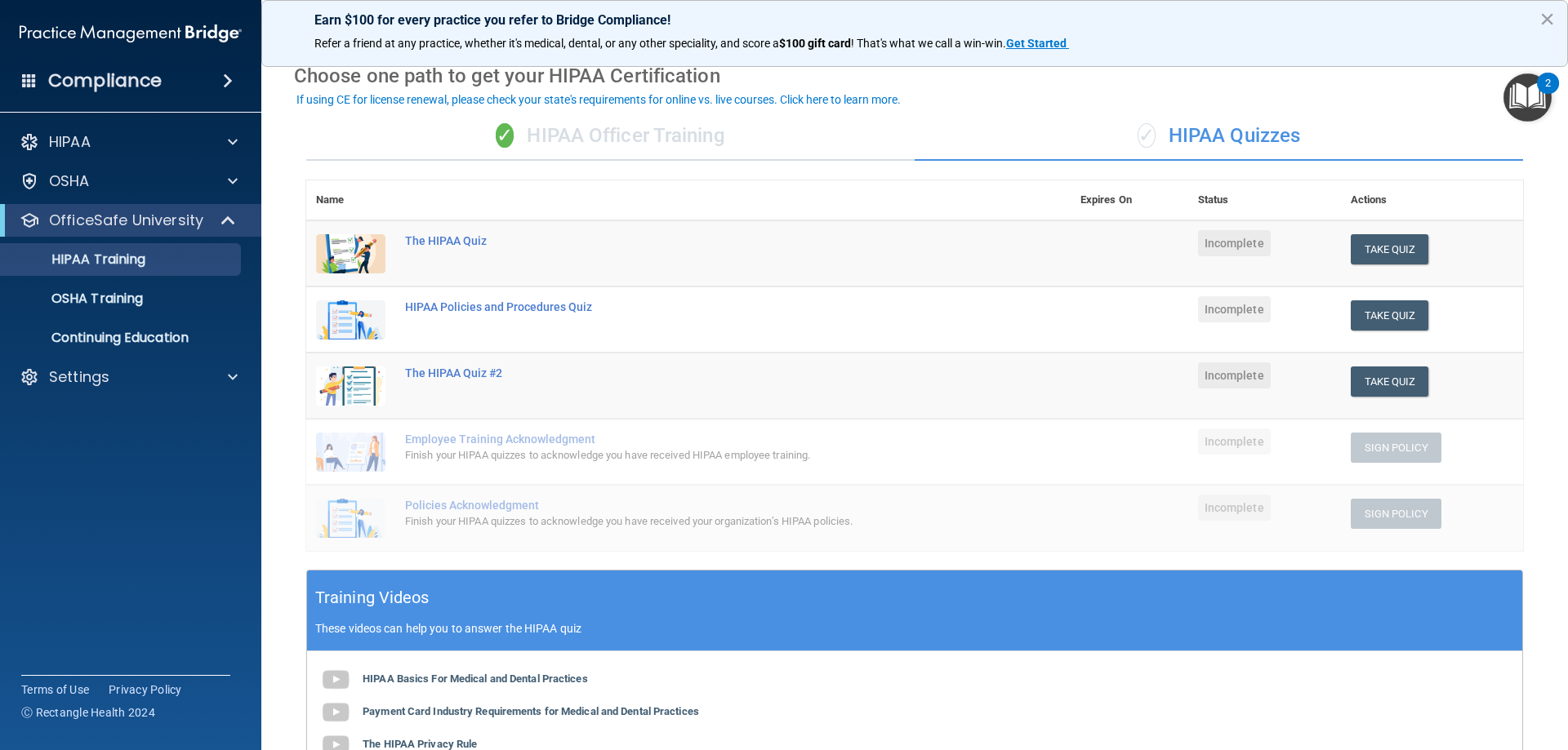
click at [177, 539] on div "Compliance HIPAA Documents and Policies Report an Incident Business Associates …" at bounding box center [131, 375] width 261 height 750
